Goal: Transaction & Acquisition: Purchase product/service

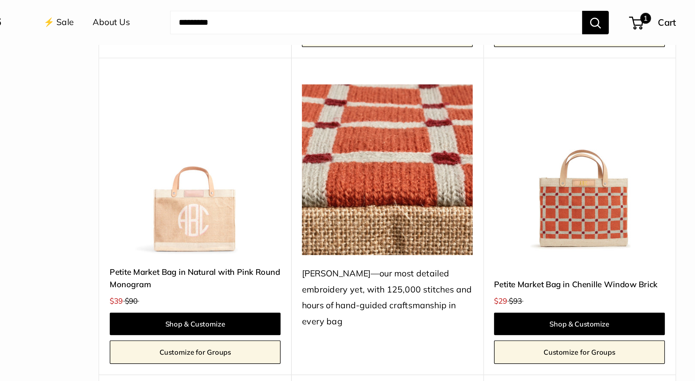
scroll to position [1248, 0]
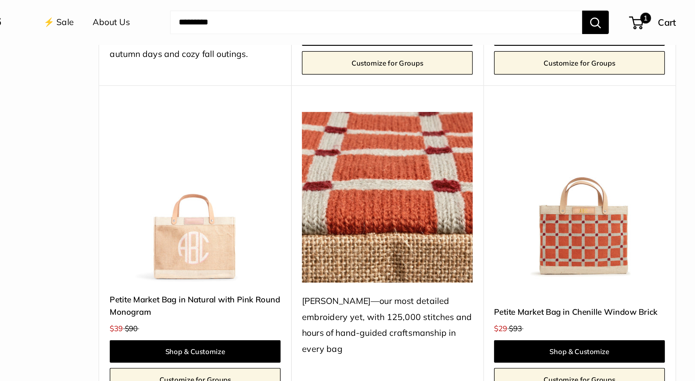
click at [0, 0] on img at bounding box center [0, 0] width 0 height 0
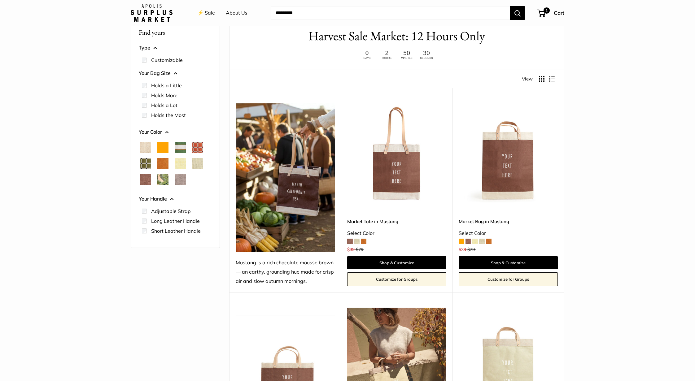
scroll to position [0, 0]
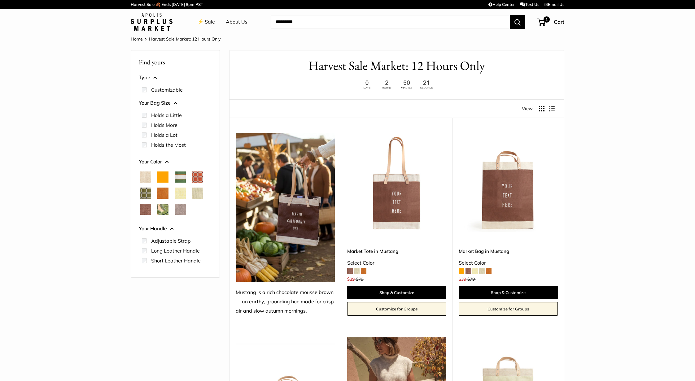
click at [201, 176] on span "Chenille Window Brick" at bounding box center [197, 177] width 11 height 11
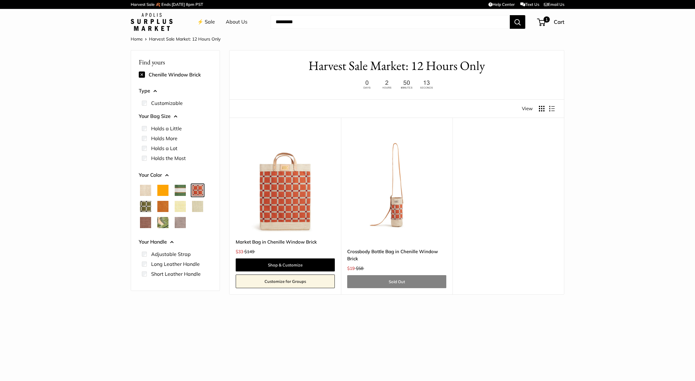
click at [150, 209] on span "Chenille Window Sage" at bounding box center [145, 206] width 11 height 11
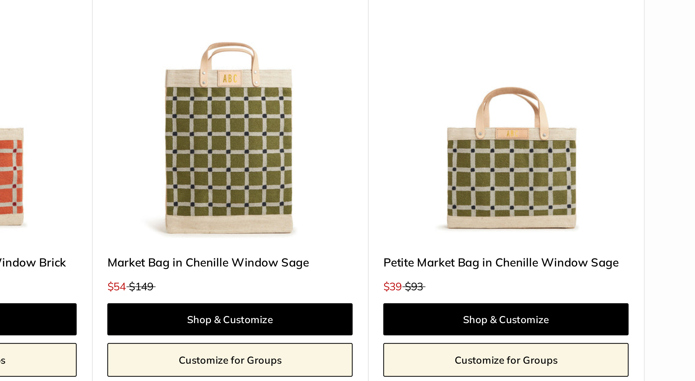
click at [0, 0] on img at bounding box center [0, 0] width 0 height 0
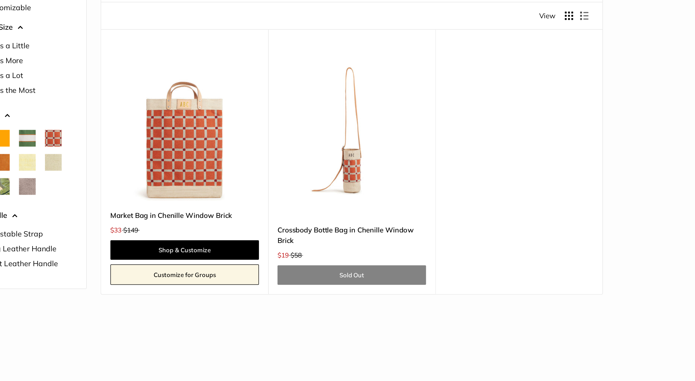
scroll to position [21, 0]
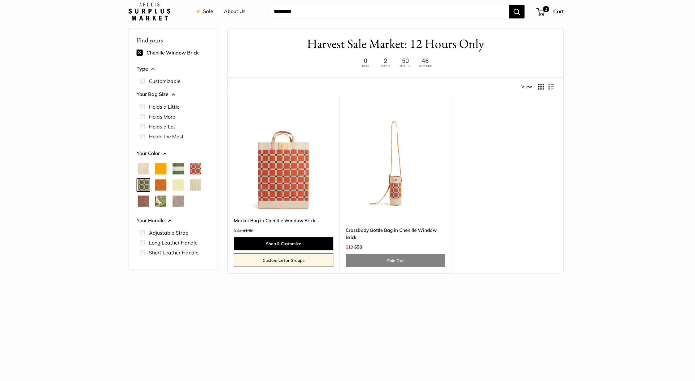
click at [142, 184] on span "Chenille Window Sage" at bounding box center [145, 185] width 11 height 11
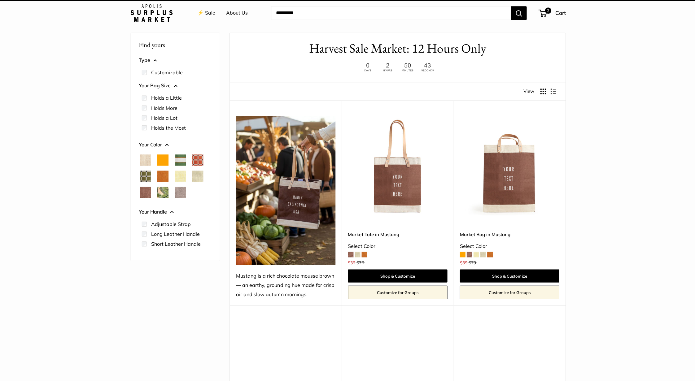
scroll to position [16, 0]
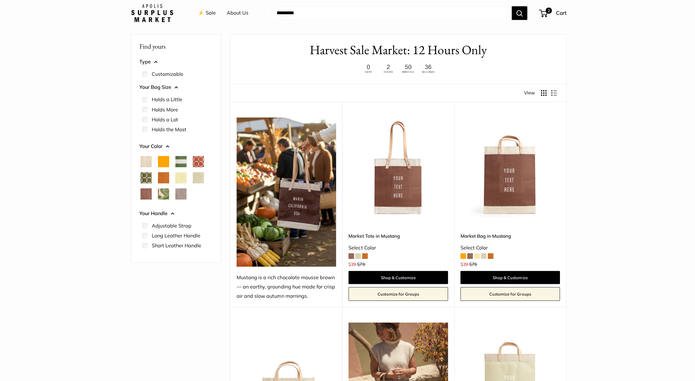
click at [141, 177] on span "Chenille Window Sage" at bounding box center [145, 177] width 11 height 11
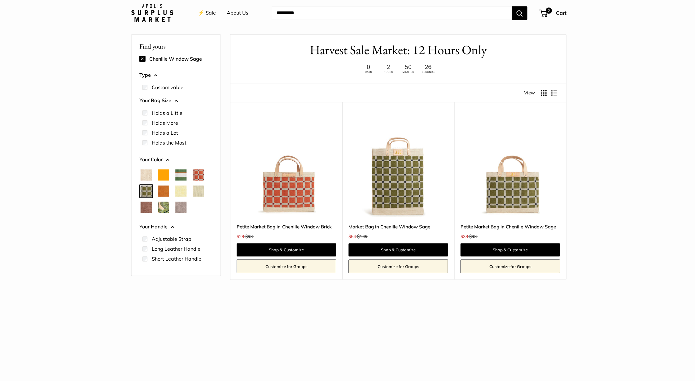
click at [0, 0] on img at bounding box center [0, 0] width 0 height 0
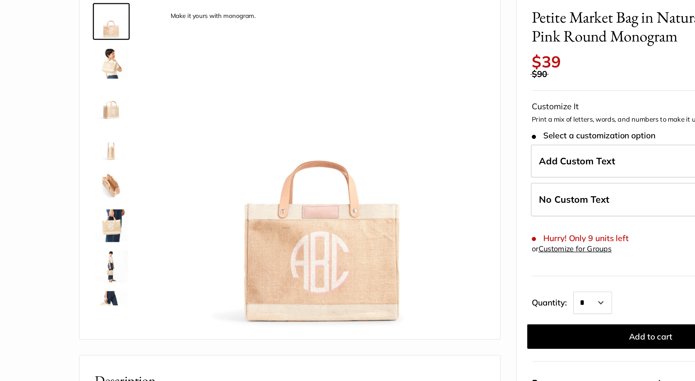
click at [150, 97] on img at bounding box center [150, 95] width 20 height 20
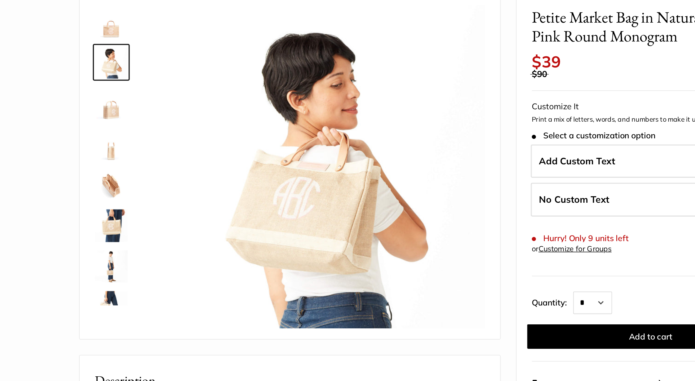
click at [146, 116] on img at bounding box center [150, 119] width 20 height 20
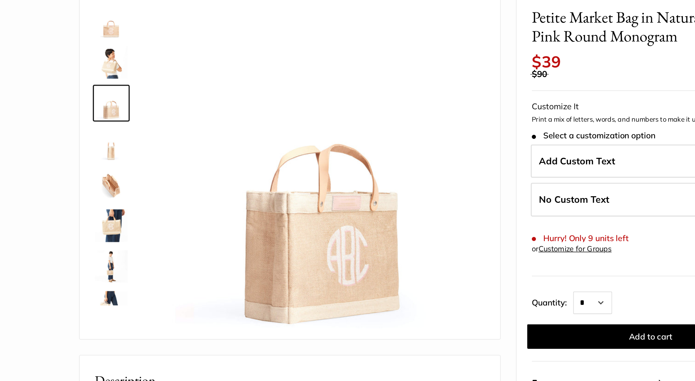
click at [148, 155] on link at bounding box center [150, 144] width 22 height 22
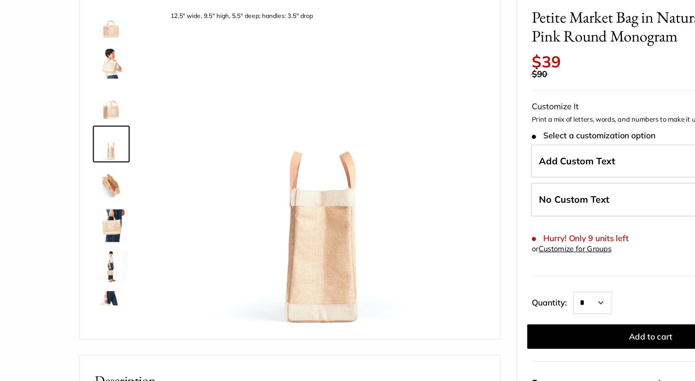
click at [148, 180] on div at bounding box center [153, 149] width 30 height 186
click at [147, 171] on img at bounding box center [150, 169] width 20 height 20
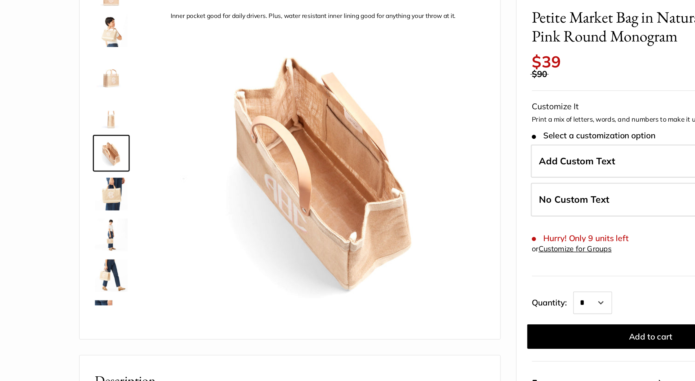
click at [148, 191] on img at bounding box center [150, 199] width 20 height 20
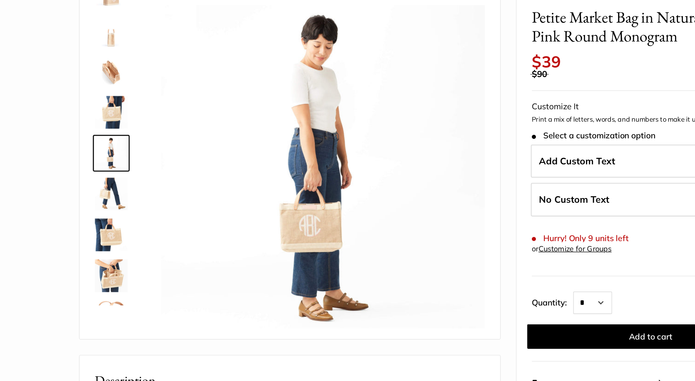
scroll to position [69, 0]
click at [150, 232] on img at bounding box center [150, 224] width 20 height 20
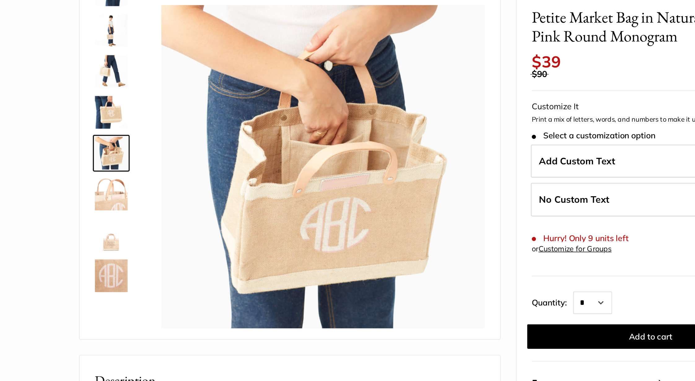
scroll to position [143, 0]
click at [151, 204] on img at bounding box center [150, 199] width 20 height 20
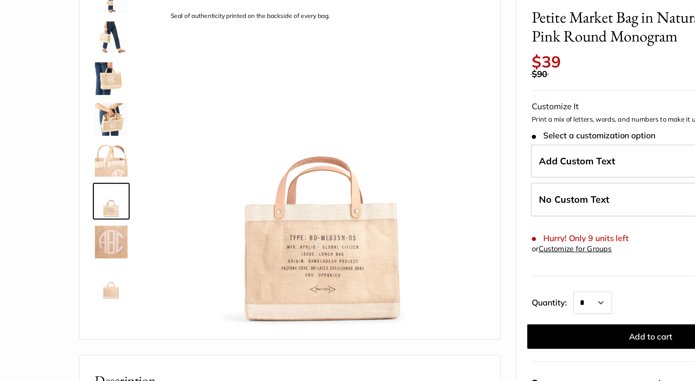
scroll to position [164, 0]
click at [158, 154] on img at bounding box center [150, 154] width 20 height 20
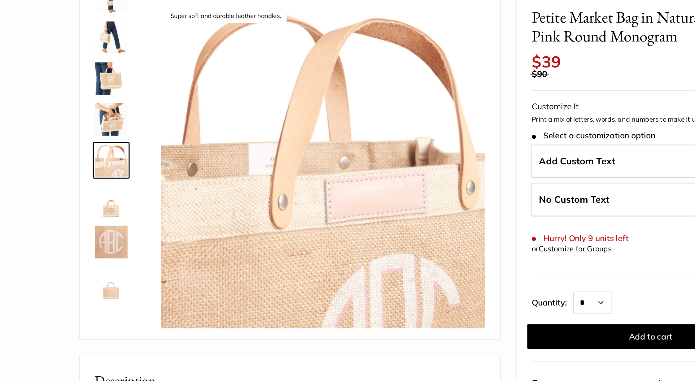
click at [151, 130] on img at bounding box center [150, 129] width 20 height 20
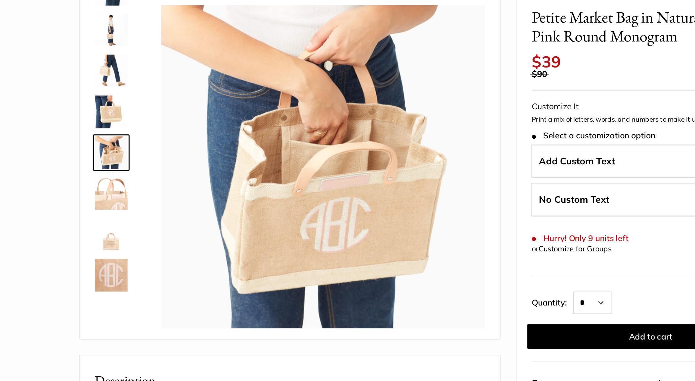
scroll to position [143, 0]
click at [150, 121] on img at bounding box center [150, 125] width 20 height 20
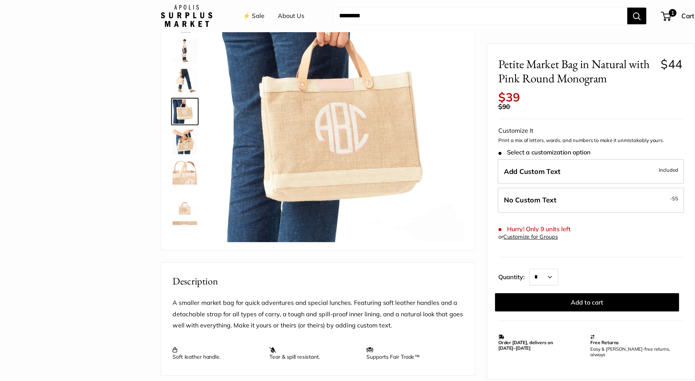
scroll to position [0, 0]
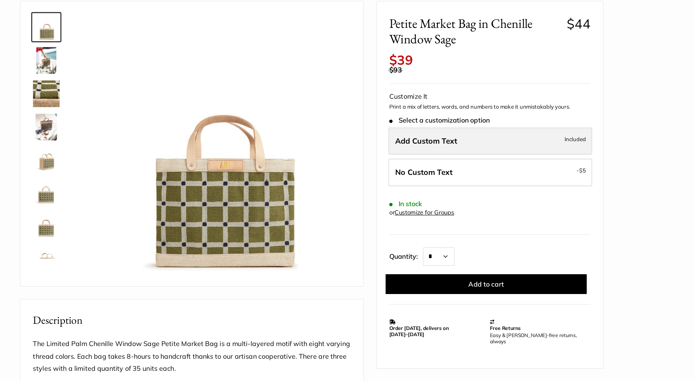
click at [451, 148] on label "Add Custom Text Included" at bounding box center [480, 154] width 151 height 20
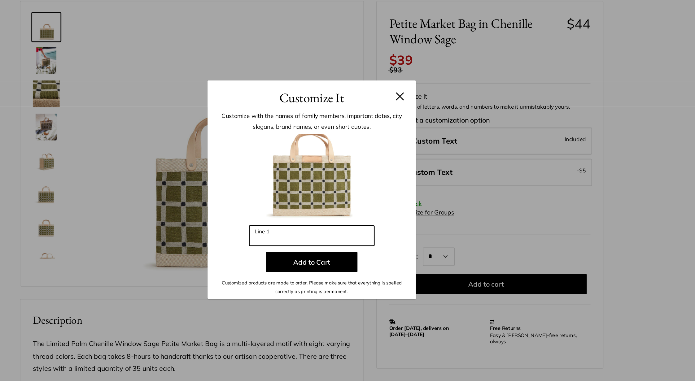
click at [347, 227] on input "Line 1" at bounding box center [347, 224] width 93 height 15
type input "***"
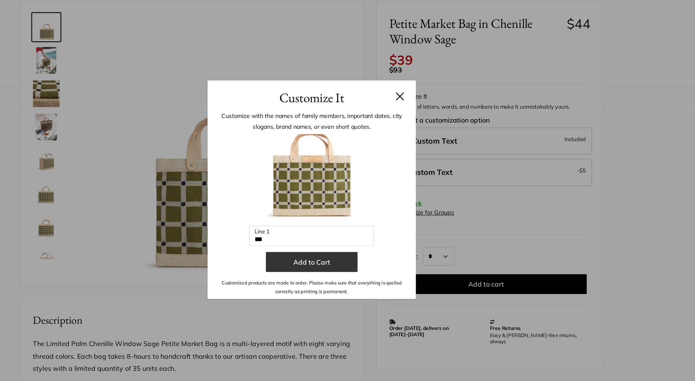
click at [352, 243] on button "Add to Cart" at bounding box center [347, 244] width 68 height 15
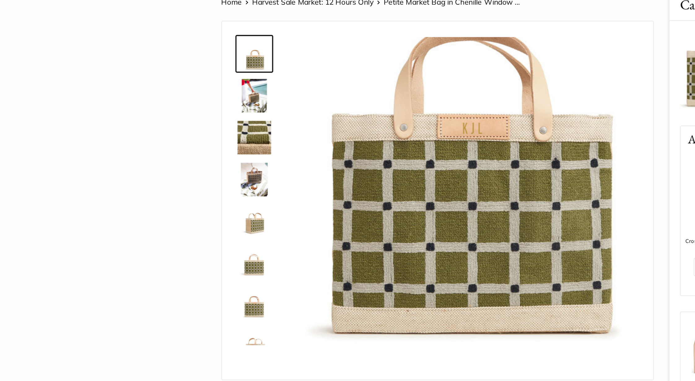
click at [150, 96] on img at bounding box center [150, 95] width 20 height 20
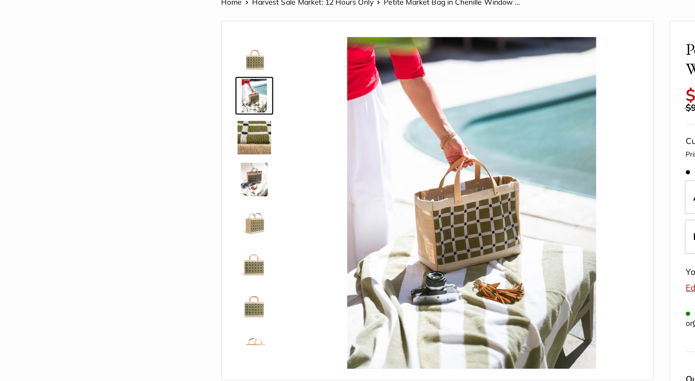
click at [147, 114] on img at bounding box center [150, 119] width 20 height 20
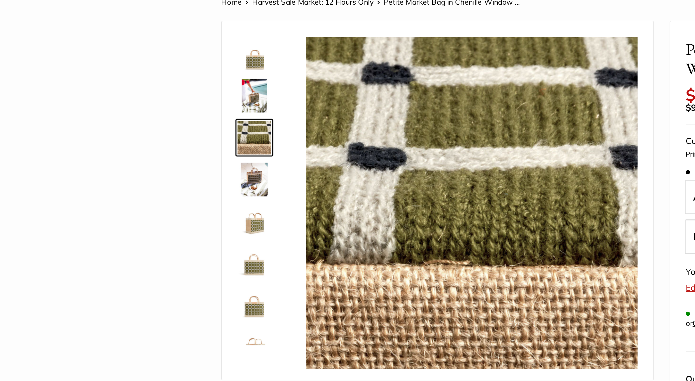
click at [148, 129] on img at bounding box center [150, 119] width 20 height 20
click at [152, 160] on img at bounding box center [150, 169] width 20 height 20
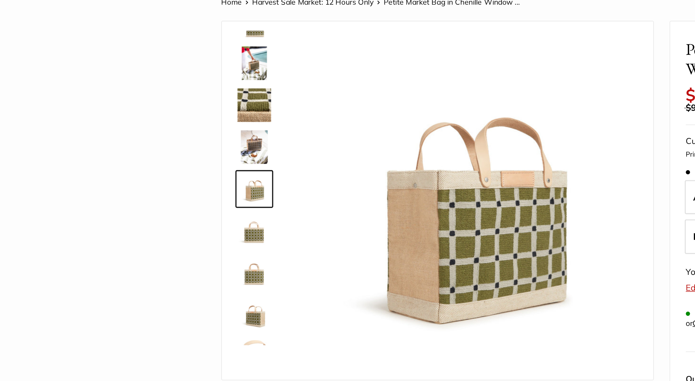
scroll to position [19, 0]
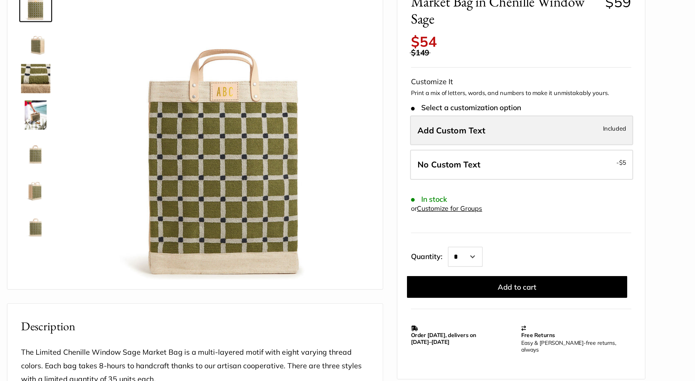
click at [418, 158] on label "Add Custom Text Included" at bounding box center [480, 154] width 151 height 20
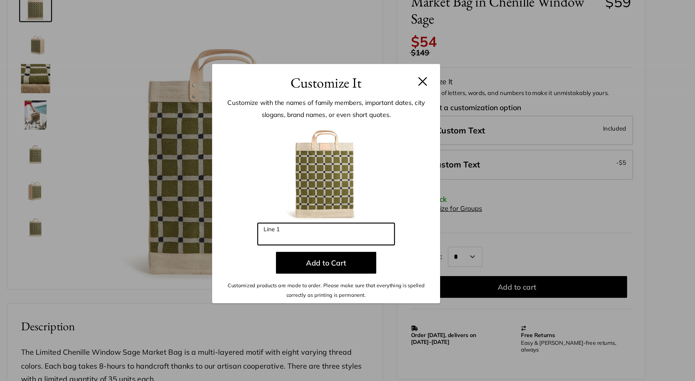
click at [361, 228] on input "Line 1" at bounding box center [347, 224] width 93 height 15
click at [361, 227] on input "Line 1" at bounding box center [347, 224] width 93 height 15
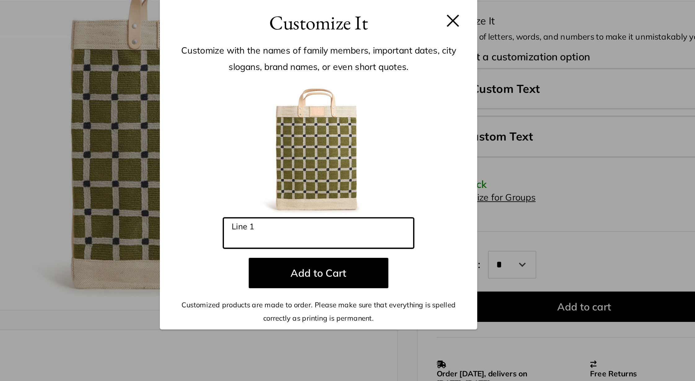
click at [361, 225] on input "Line 1" at bounding box center [347, 224] width 93 height 15
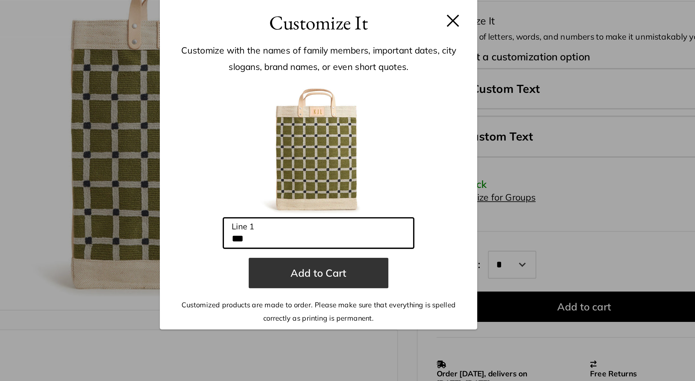
type input "***"
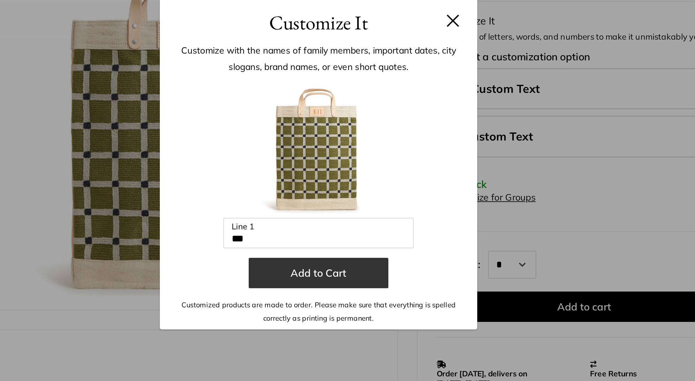
click at [354, 243] on button "Add to Cart" at bounding box center [347, 244] width 68 height 15
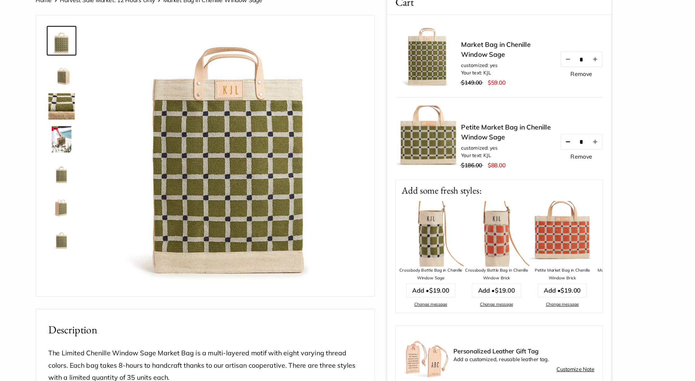
click at [529, 147] on button "Decrease quantity by 1" at bounding box center [532, 145] width 11 height 11
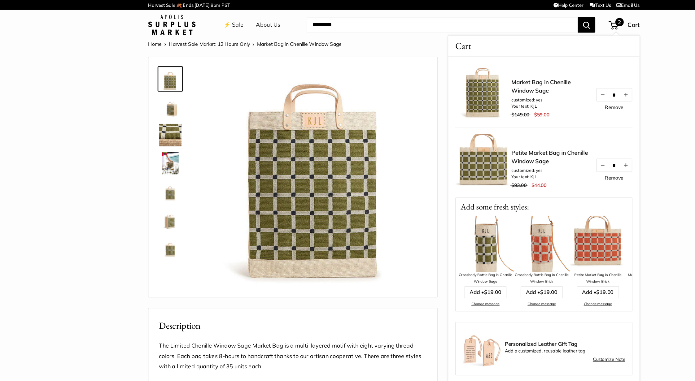
click at [148, 115] on img at bounding box center [150, 119] width 20 height 20
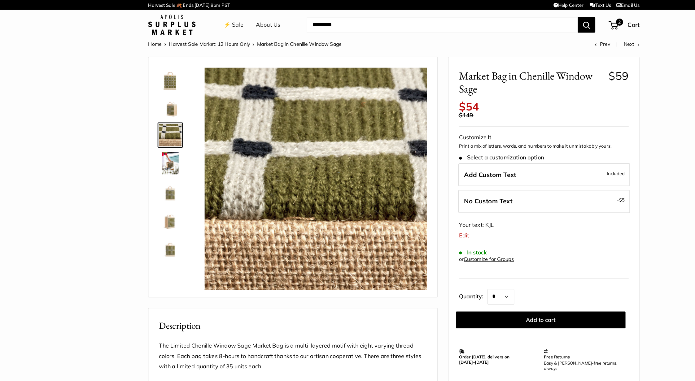
click at [0, 269] on section "Home Harvest Sale Market: 12 Hours Only Market Bag in Chenille Window Sage Prev…" at bounding box center [347, 301] width 695 height 533
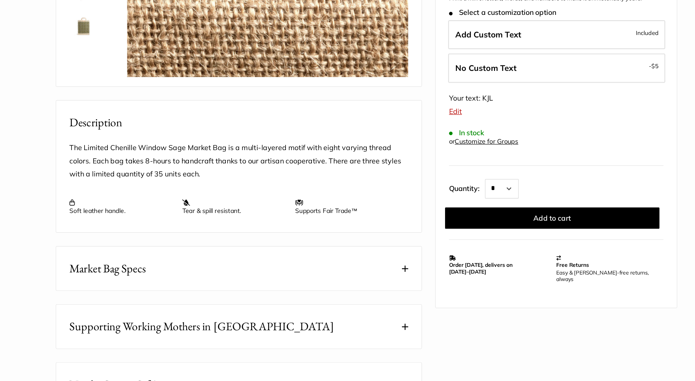
scroll to position [102, 0]
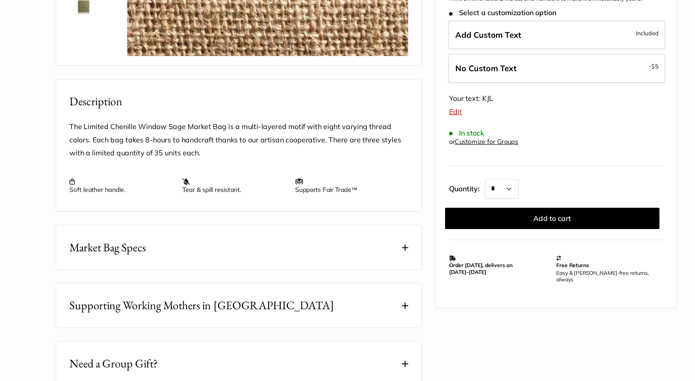
click at [142, 296] on button "Market Bag Specs" at bounding box center [258, 288] width 255 height 31
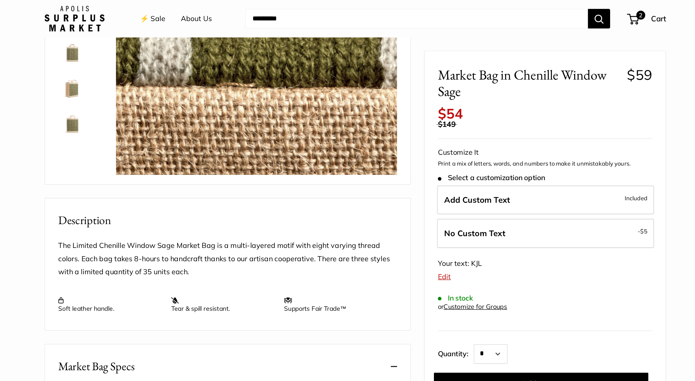
scroll to position [0, 0]
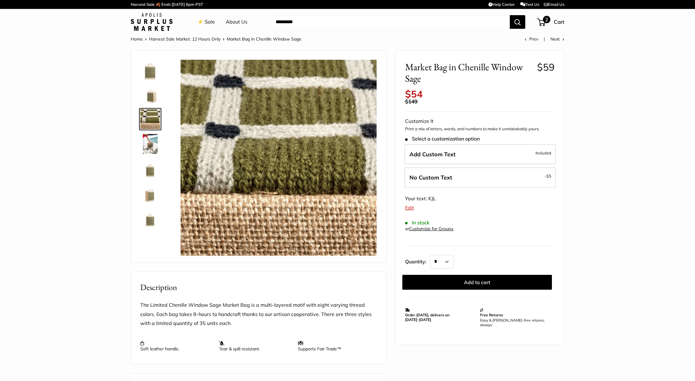
click at [541, 23] on span "2" at bounding box center [541, 22] width 8 height 7
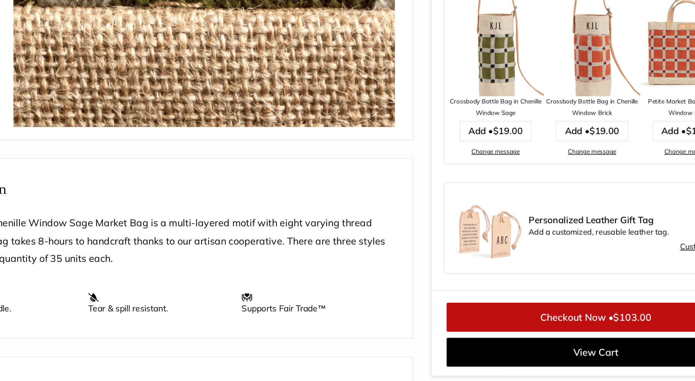
scroll to position [50, 0]
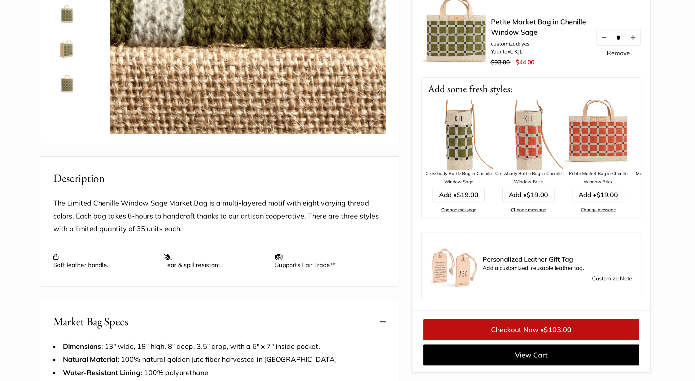
click at [454, 346] on link "Checkout Now • $103.00" at bounding box center [479, 344] width 153 height 15
